Goal: Task Accomplishment & Management: Manage account settings

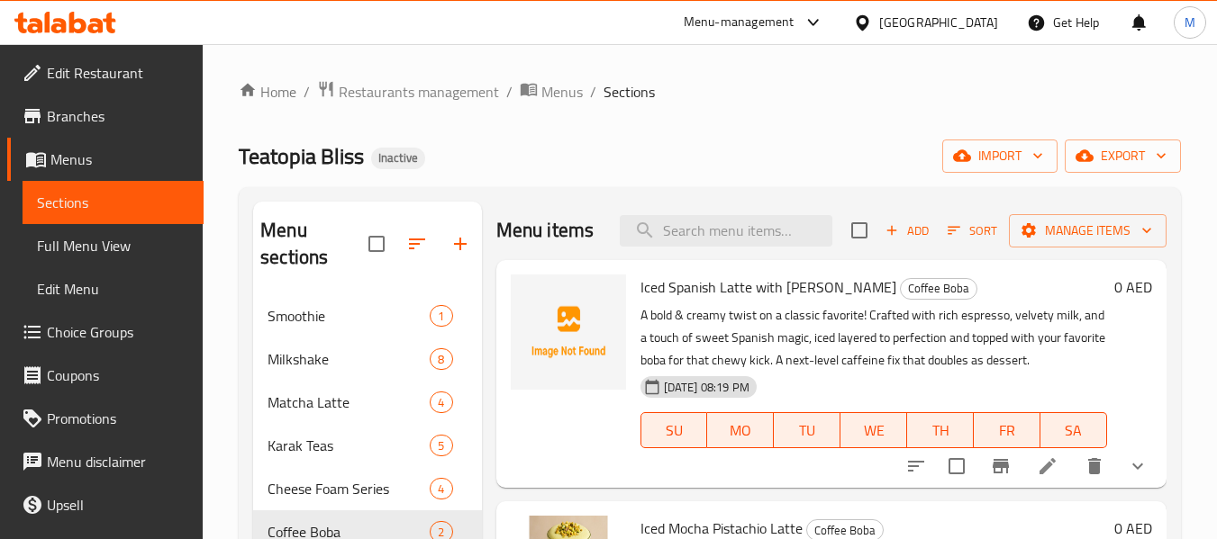
click at [949, 23] on div "United Arab Emirates" at bounding box center [938, 23] width 119 height 20
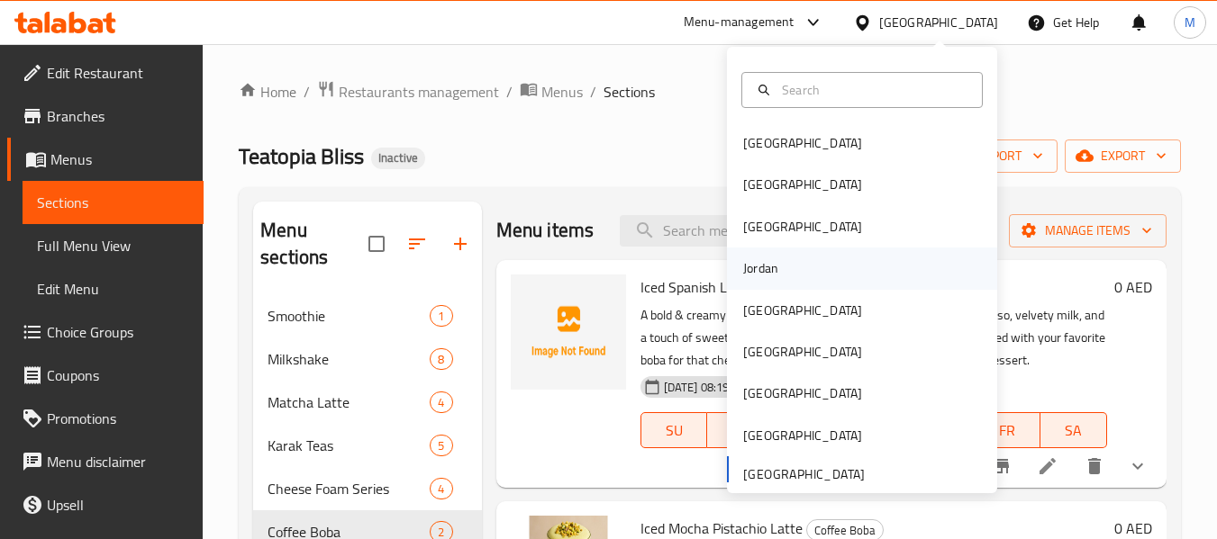
click at [743, 270] on div "Jordan" at bounding box center [760, 268] width 35 height 20
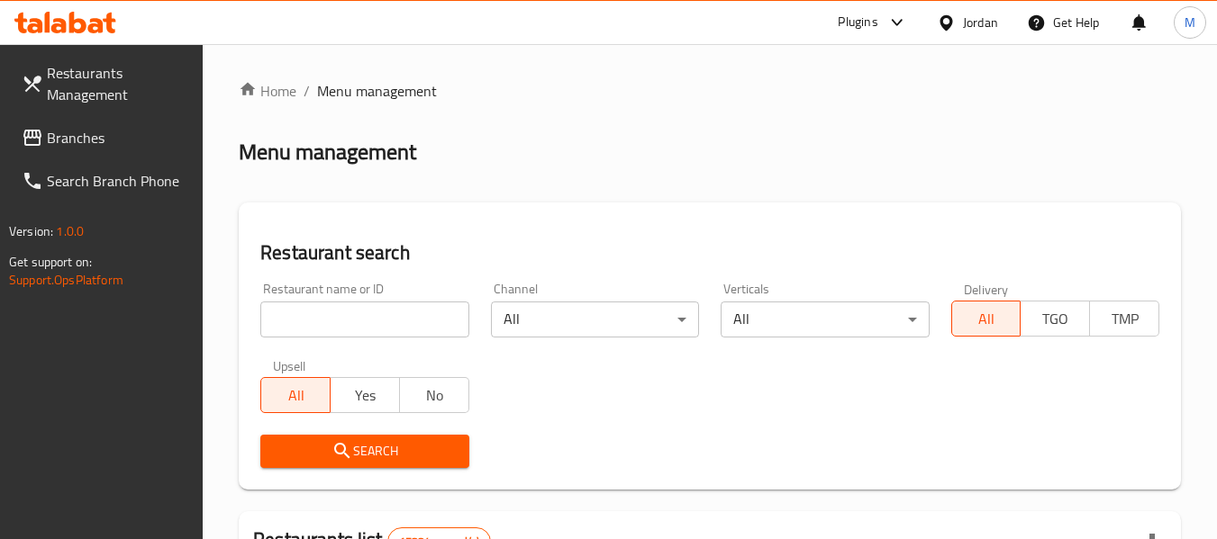
click at [340, 319] on input "search" at bounding box center [364, 320] width 208 height 36
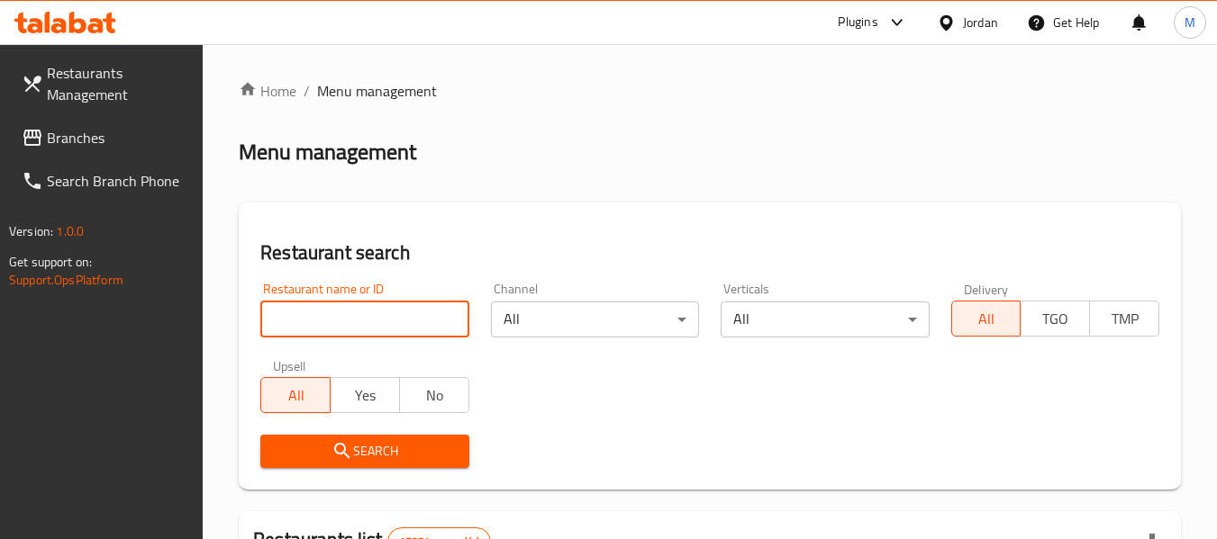
paste input "BAE"
type input "BAE"
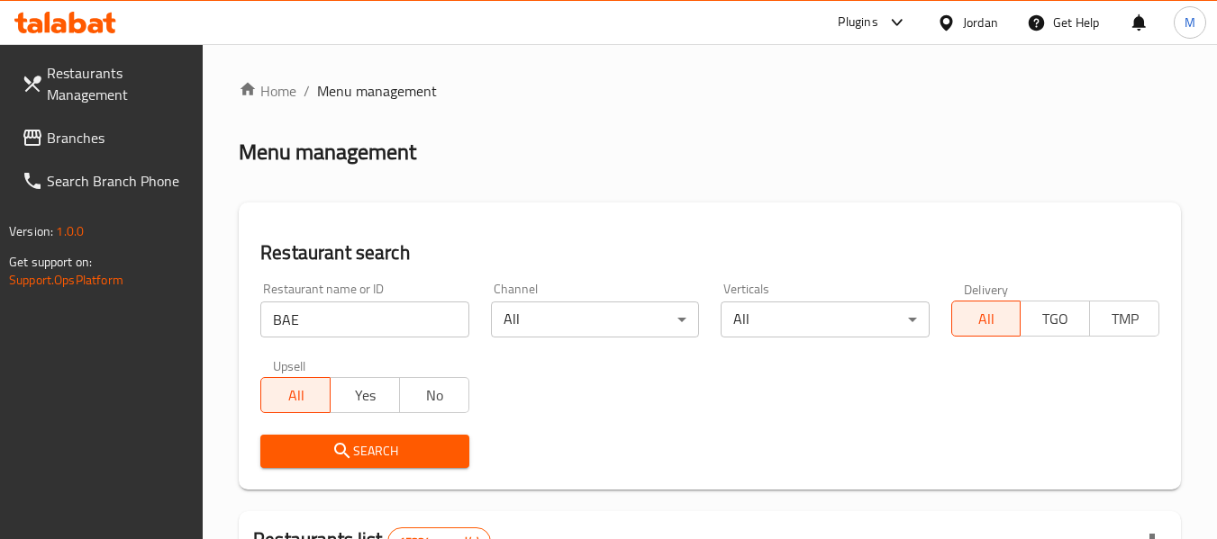
click at [407, 454] on span "Search" at bounding box center [364, 451] width 179 height 23
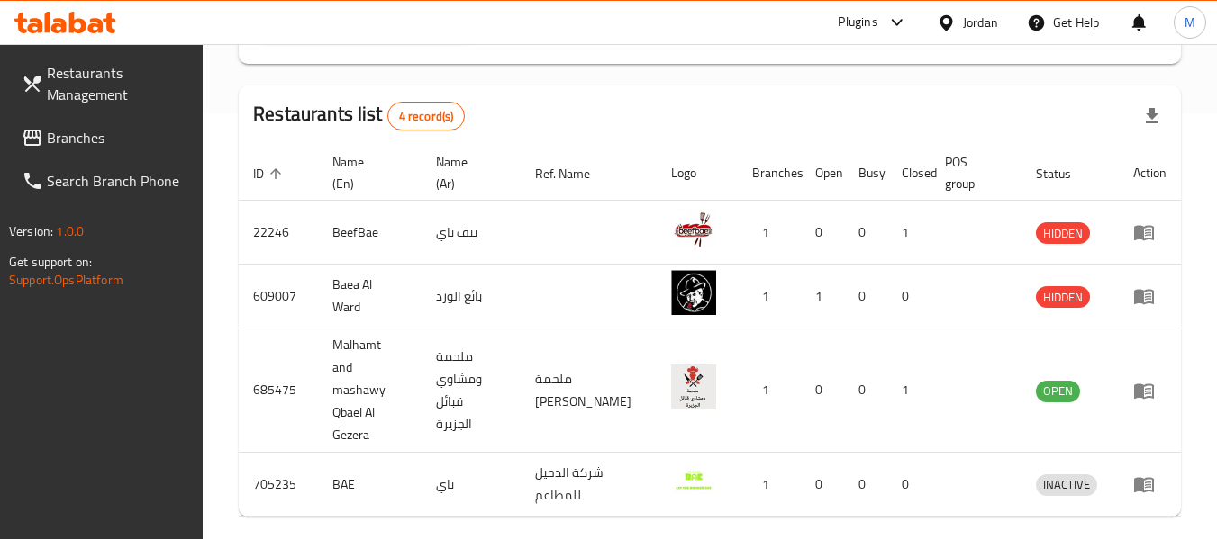
scroll to position [456, 0]
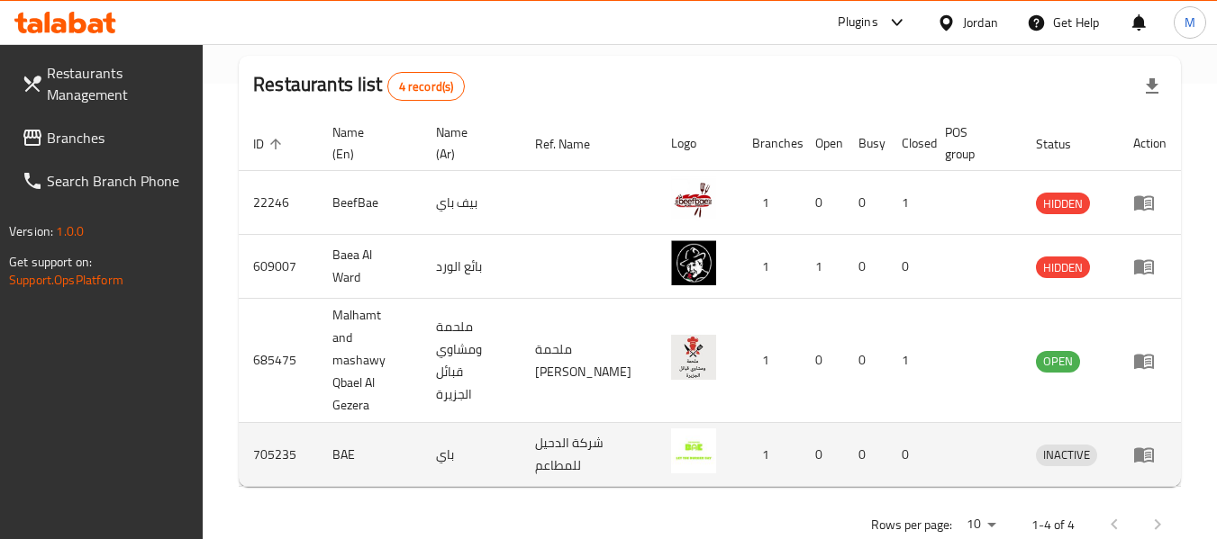
click at [1155, 444] on link "enhanced table" at bounding box center [1149, 455] width 33 height 22
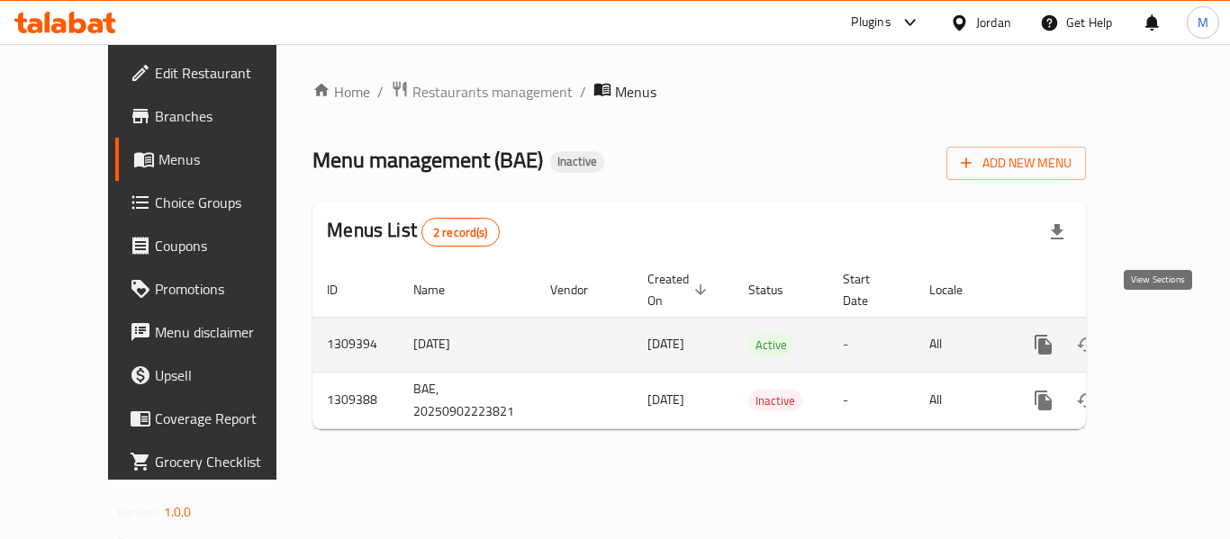
click at [1165, 337] on icon "enhanced table" at bounding box center [1173, 345] width 16 height 16
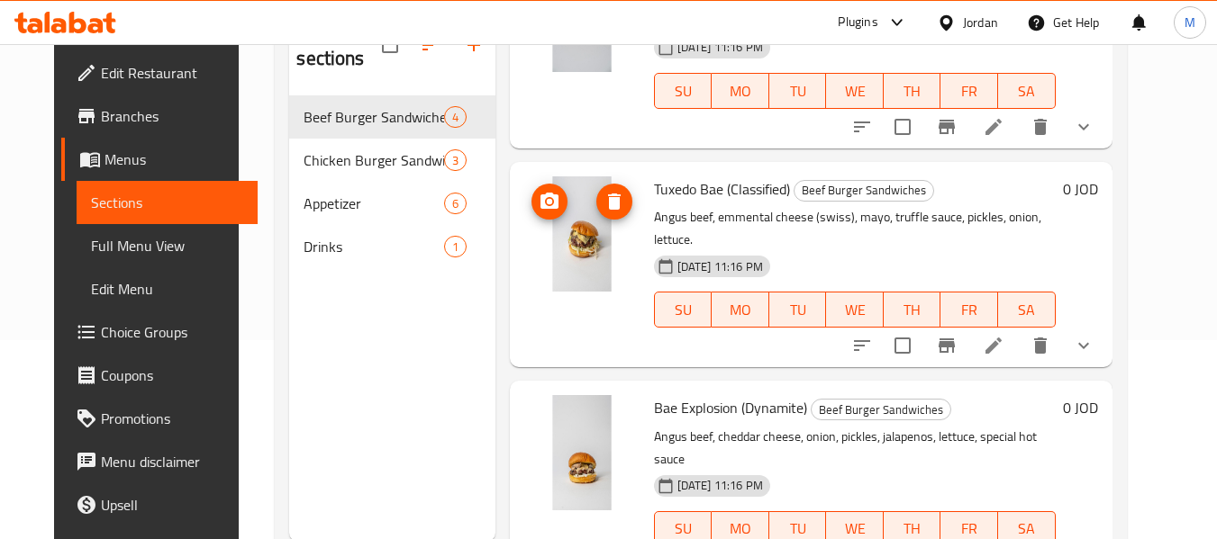
scroll to position [252, 0]
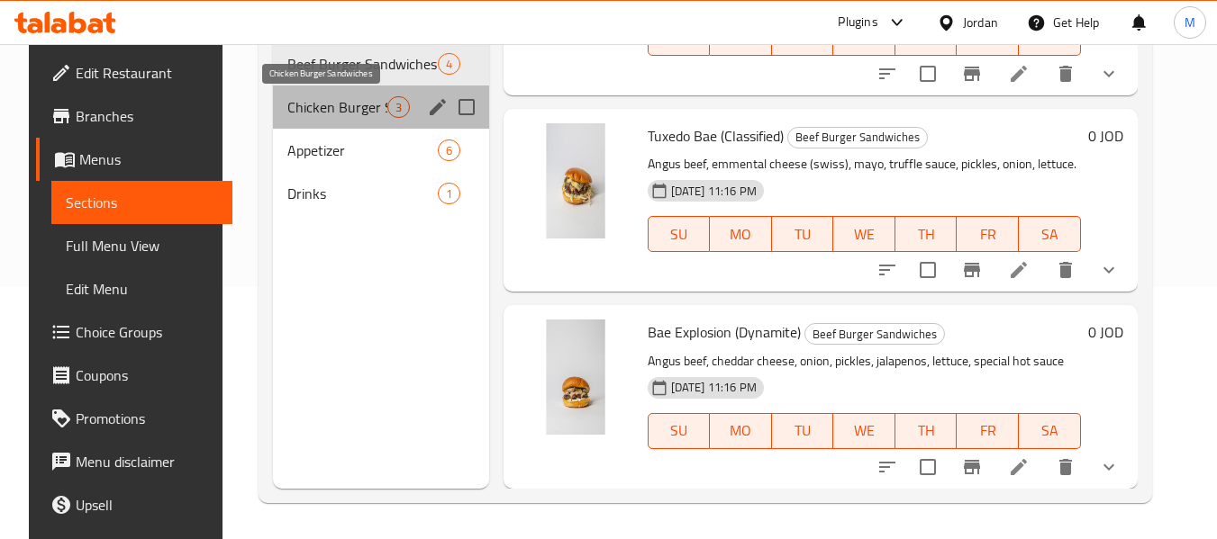
click at [329, 104] on span "Chicken Burger Sandwiches" at bounding box center [337, 107] width 100 height 22
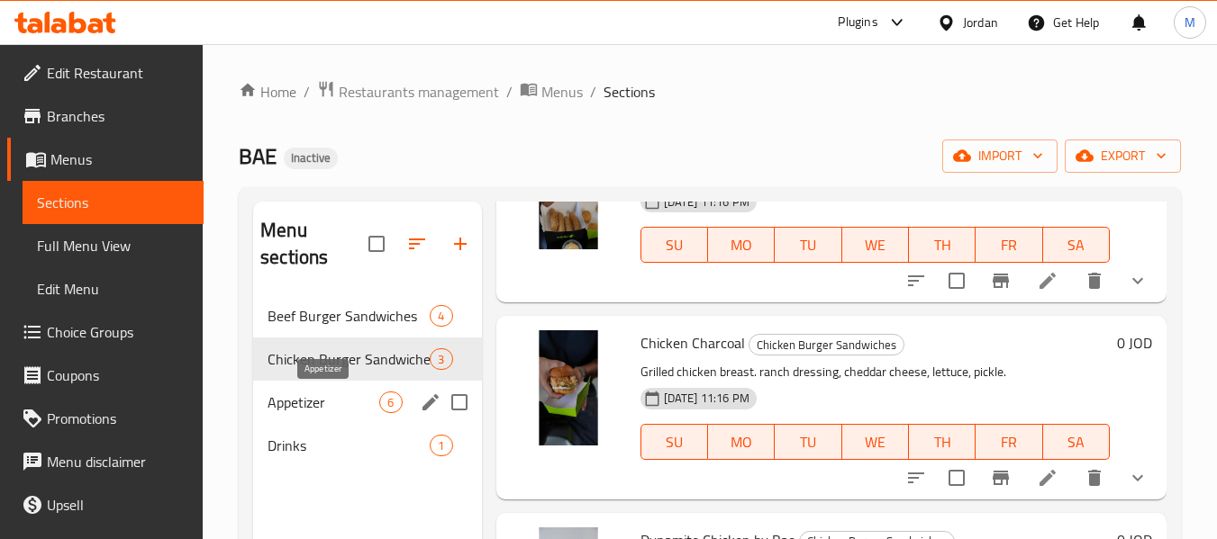
click at [335, 399] on span "Appetizer" at bounding box center [323, 403] width 112 height 22
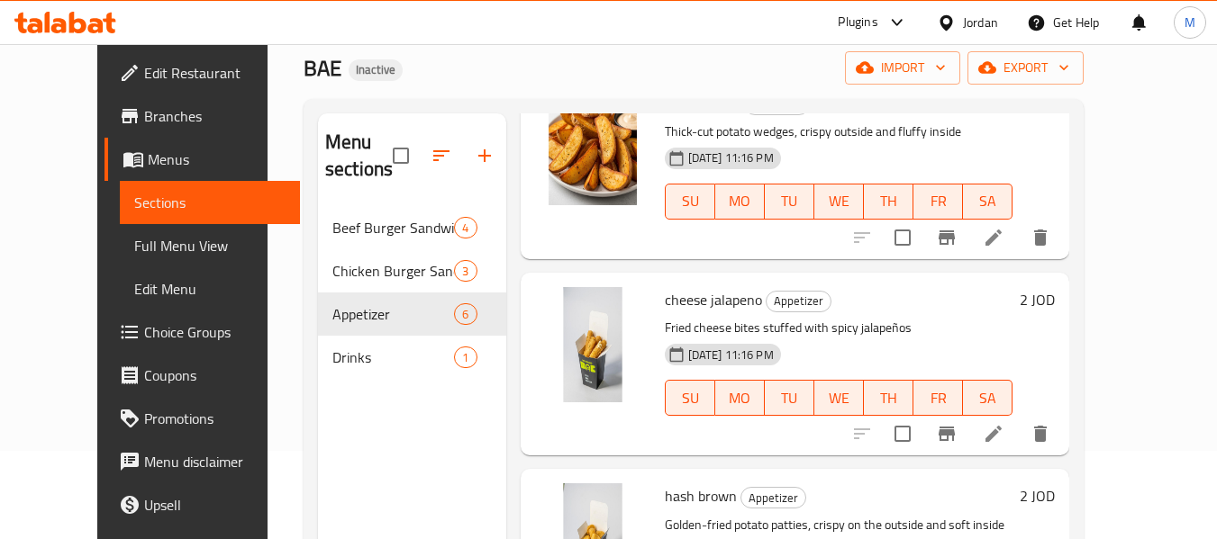
scroll to position [180, 0]
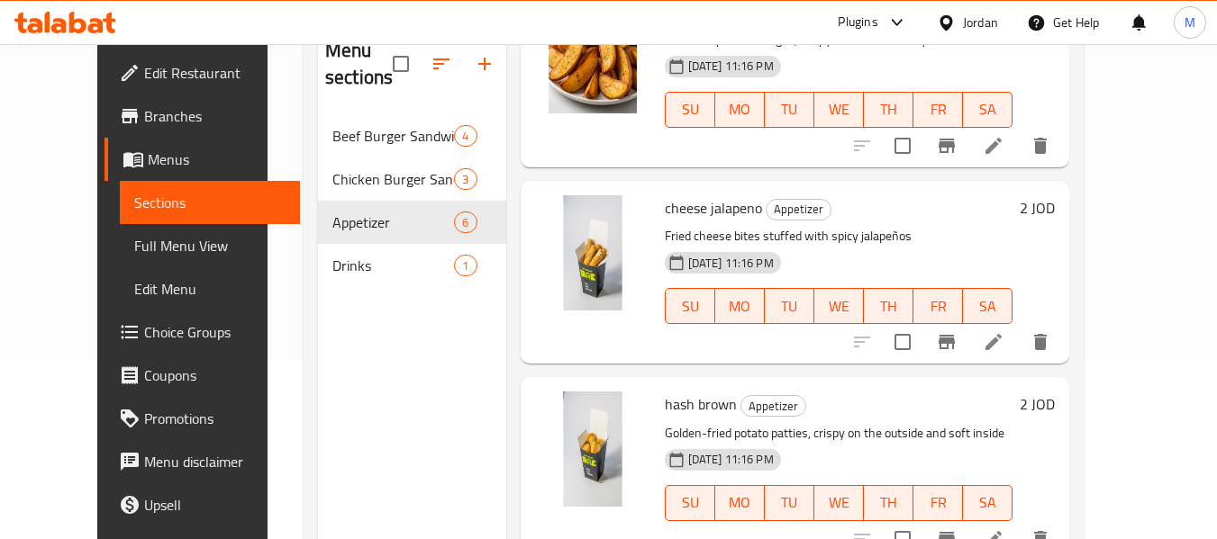
click at [349, 279] on div "Drinks 1" at bounding box center [412, 265] width 188 height 43
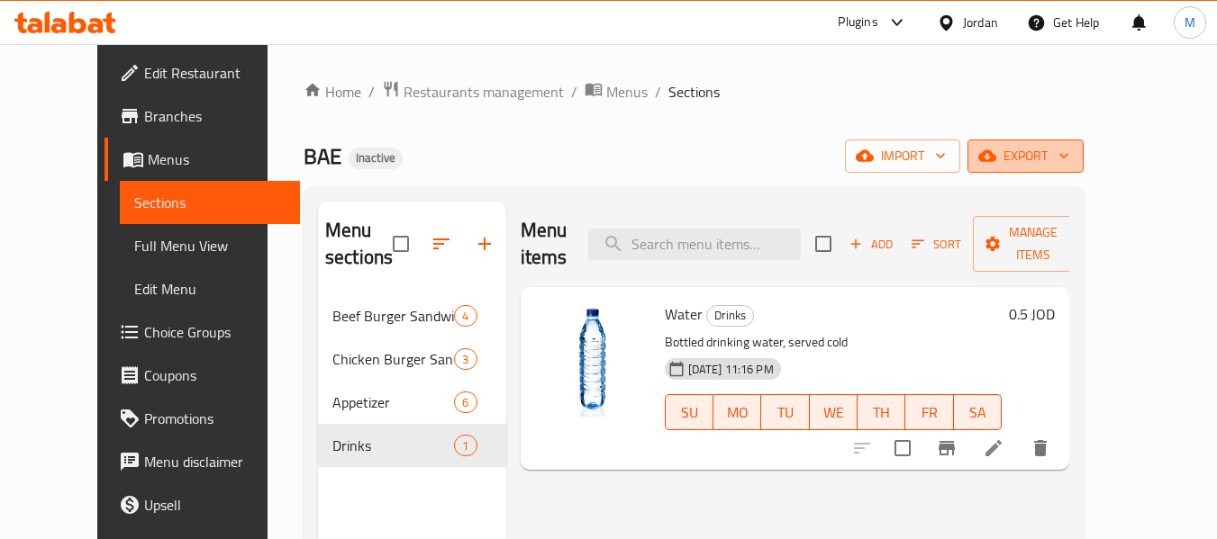
click at [1073, 157] on icon "button" at bounding box center [1064, 156] width 18 height 18
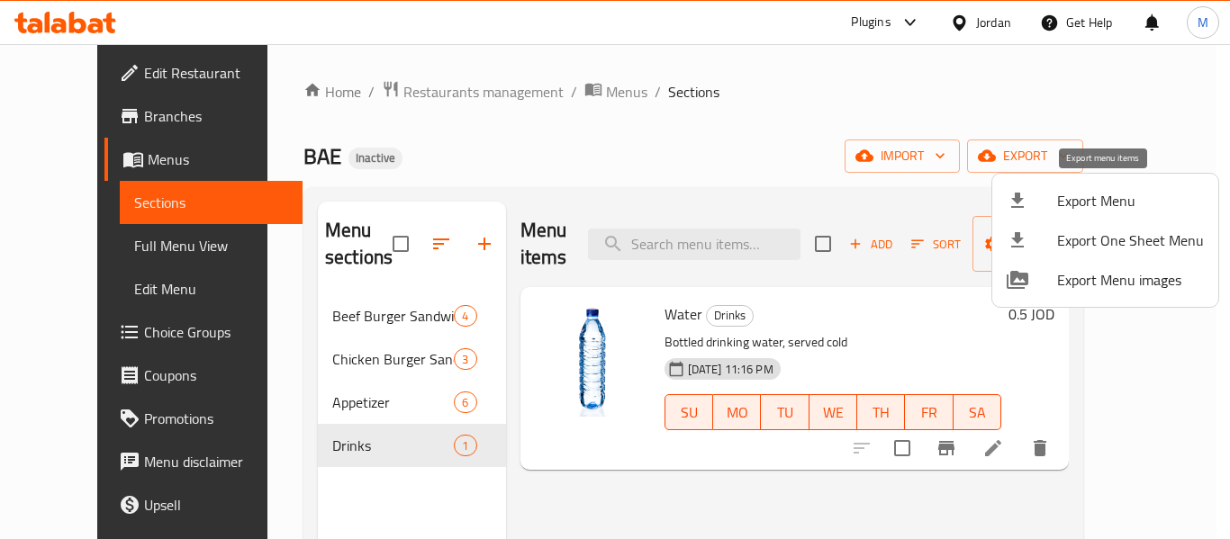
click at [1107, 200] on span "Export Menu" at bounding box center [1130, 201] width 147 height 22
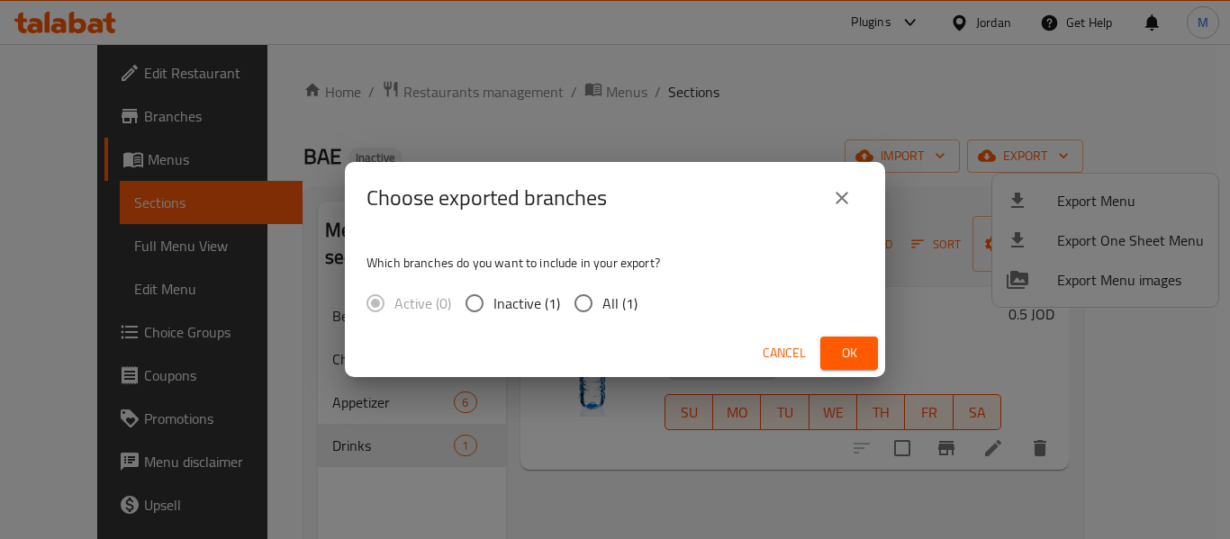
click at [627, 307] on span "All (1)" at bounding box center [619, 304] width 35 height 22
click at [602, 307] on input "All (1)" at bounding box center [584, 304] width 38 height 38
radio input "true"
click at [840, 354] on span "Ok" at bounding box center [849, 353] width 29 height 23
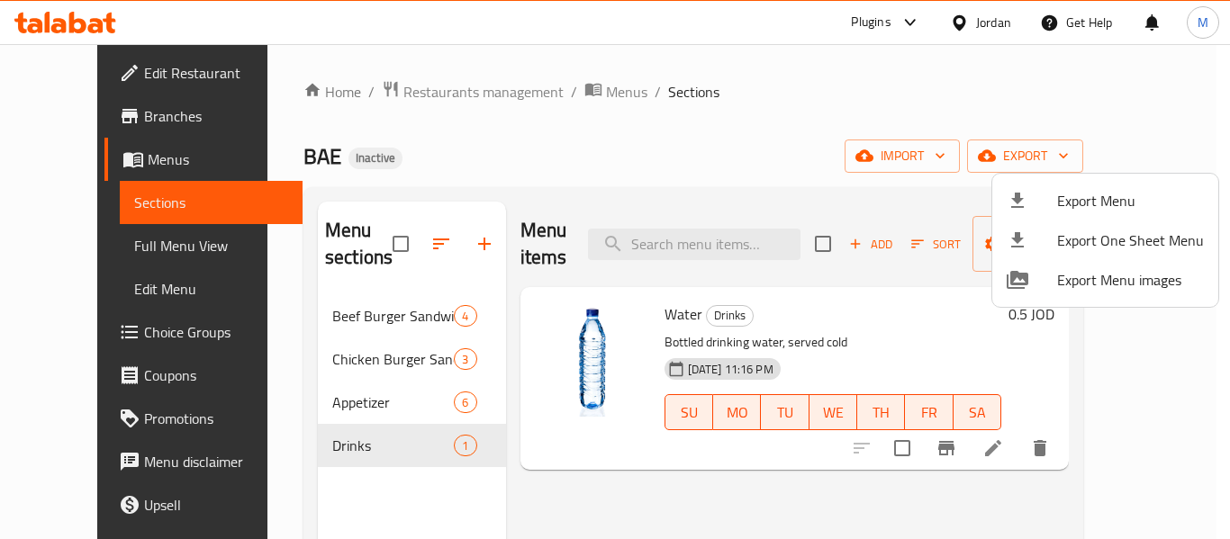
click at [140, 75] on div at bounding box center [615, 269] width 1230 height 539
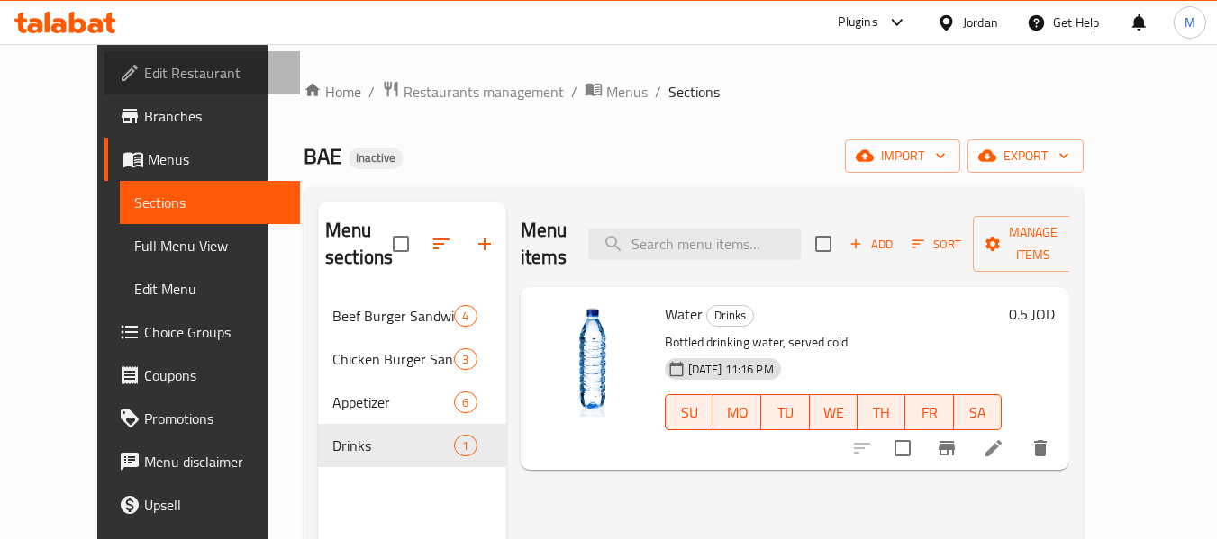
click at [144, 74] on span "Edit Restaurant" at bounding box center [215, 73] width 142 height 22
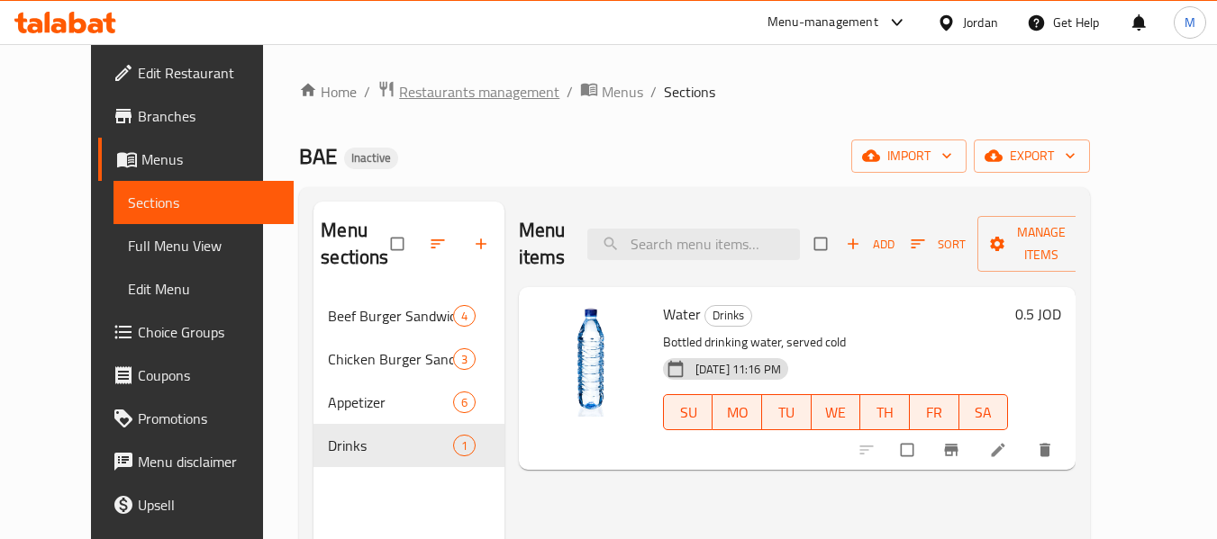
click at [473, 81] on span "Restaurants management" at bounding box center [479, 92] width 160 height 22
